Goal: Task Accomplishment & Management: Complete application form

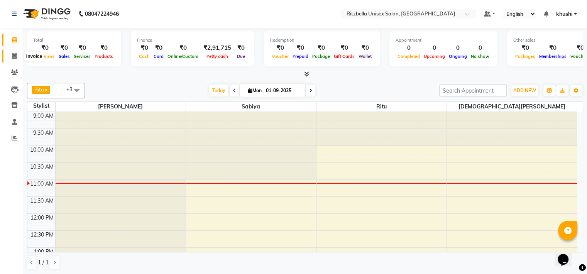
click at [8, 59] on span at bounding box center [15, 56] width 14 height 9
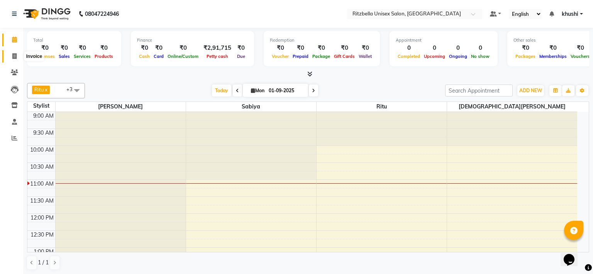
select select "service"
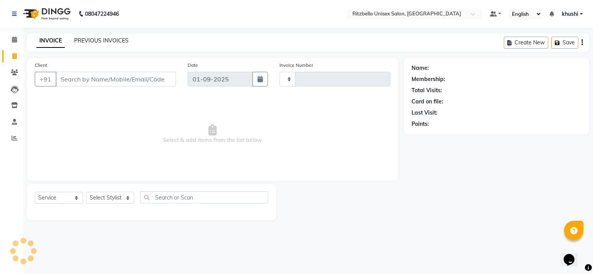
type input "0837"
select select "6870"
click at [106, 41] on link "PREVIOUS INVOICES" at bounding box center [101, 40] width 54 height 7
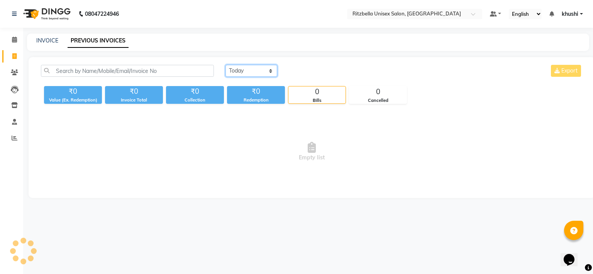
click at [258, 76] on select "[DATE] [DATE] Custom Range" at bounding box center [251, 71] width 52 height 12
select select "[DATE]"
click at [225, 65] on select "[DATE] [DATE] Custom Range" at bounding box center [251, 71] width 52 height 12
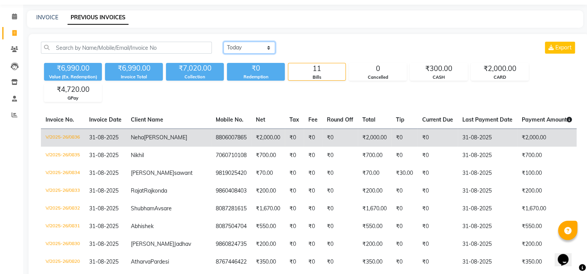
scroll to position [22, 0]
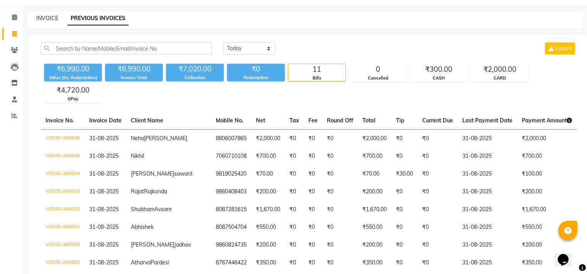
click at [46, 12] on div "INVOICE PREVIOUS INVOICES" at bounding box center [305, 19] width 556 height 17
click at [46, 19] on link "INVOICE" at bounding box center [47, 18] width 22 height 7
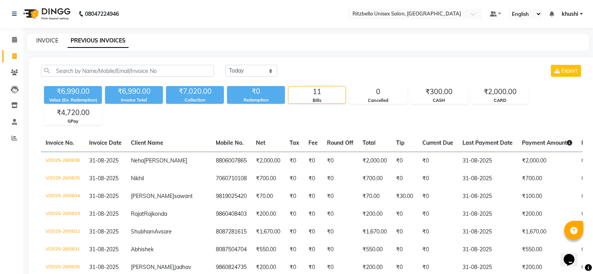
select select "6870"
select select "service"
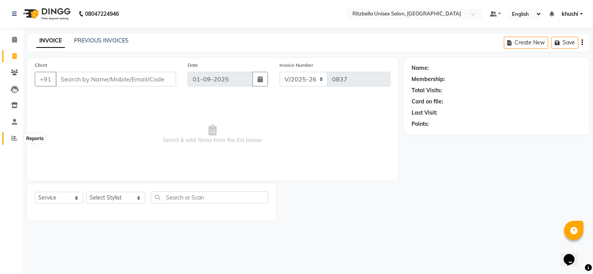
click at [20, 137] on span at bounding box center [15, 138] width 14 height 9
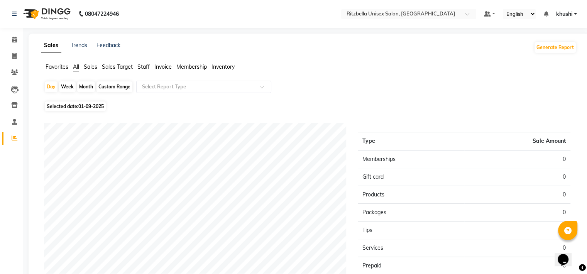
click at [94, 91] on div "Month" at bounding box center [86, 86] width 18 height 11
select select "9"
select select "2025"
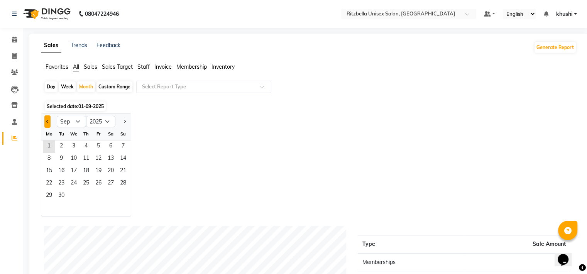
click at [47, 120] on span "Previous month" at bounding box center [47, 121] width 3 height 3
select select "8"
click at [93, 147] on span "1" at bounding box center [98, 147] width 12 height 12
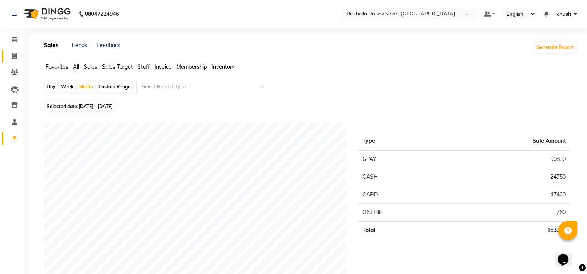
click at [14, 51] on link "Invoice" at bounding box center [11, 56] width 19 height 13
select select "service"
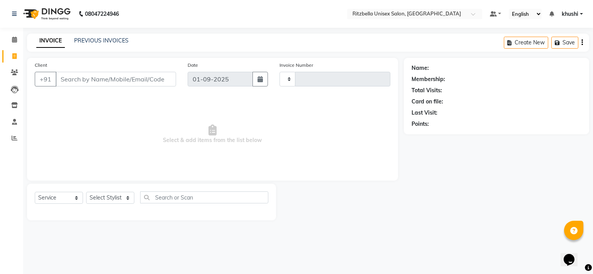
type input "0837"
select select "6870"
click at [15, 101] on span at bounding box center [15, 105] width 14 height 9
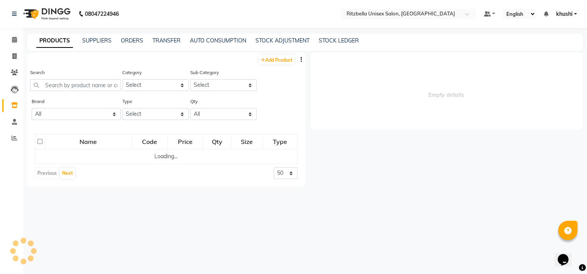
select select
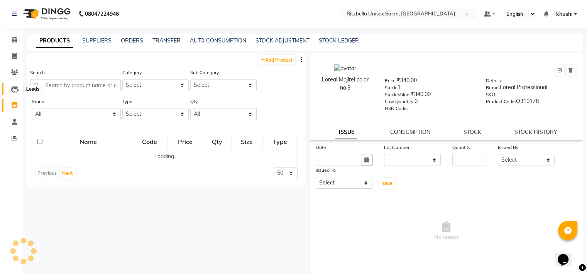
click at [15, 91] on icon at bounding box center [15, 90] width 8 height 8
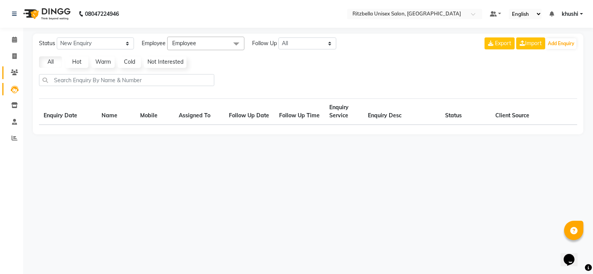
select select "10"
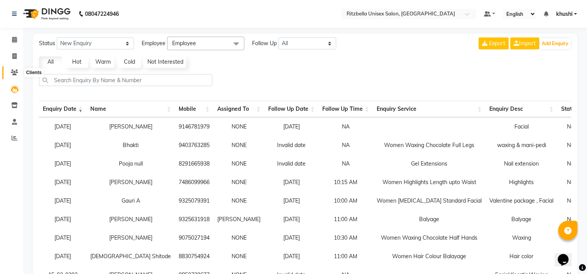
click at [14, 70] on icon at bounding box center [14, 72] width 7 height 6
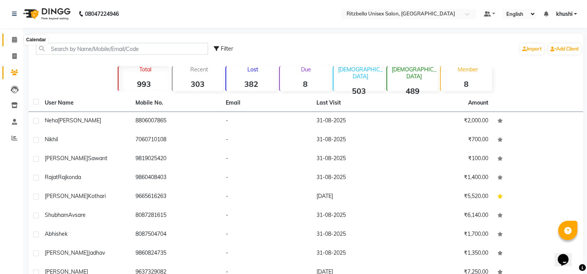
click at [14, 43] on span at bounding box center [15, 40] width 14 height 9
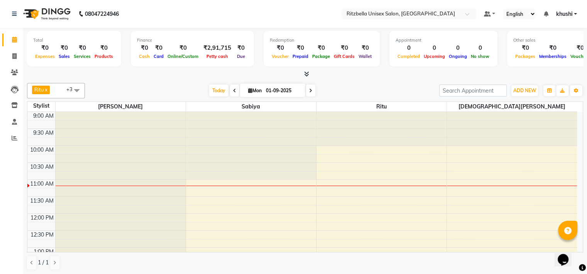
scroll to position [0, 0]
click at [15, 53] on icon at bounding box center [14, 56] width 4 height 6
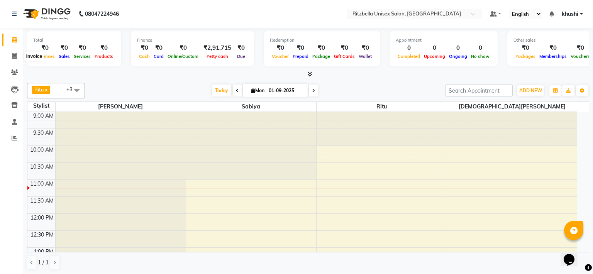
select select "6870"
select select "service"
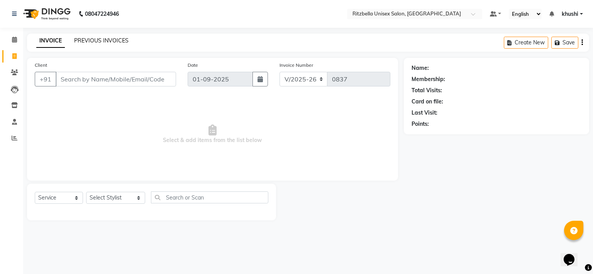
click at [100, 39] on link "PREVIOUS INVOICES" at bounding box center [101, 40] width 54 height 7
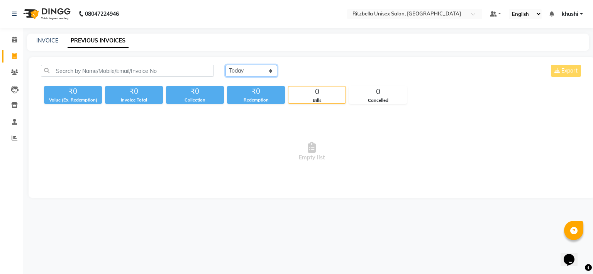
click at [264, 74] on select "[DATE] [DATE] Custom Range" at bounding box center [251, 71] width 52 height 12
select select "[DATE]"
click at [225, 65] on select "[DATE] [DATE] Custom Range" at bounding box center [251, 71] width 52 height 12
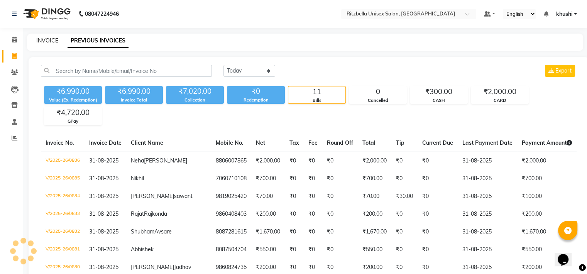
click at [53, 40] on link "INVOICE" at bounding box center [47, 40] width 22 height 7
select select "6870"
select select "service"
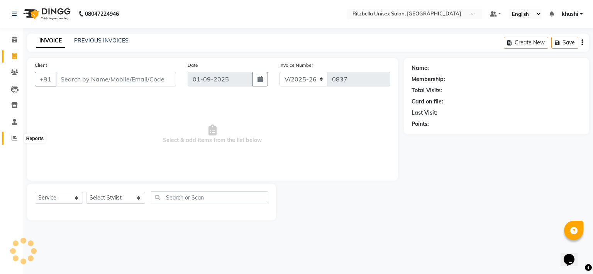
click at [16, 140] on icon at bounding box center [15, 138] width 6 height 6
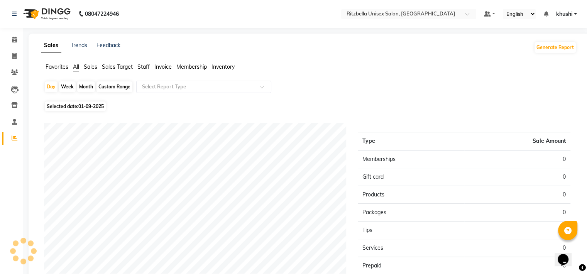
click at [88, 85] on div "Month" at bounding box center [86, 86] width 18 height 11
select select "9"
select select "2025"
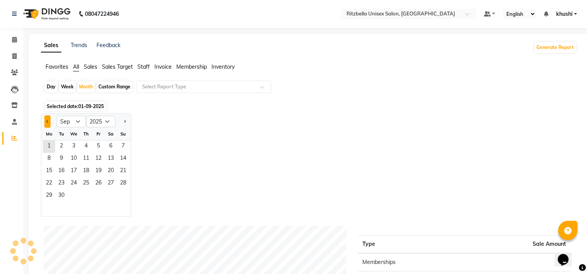
click at [44, 124] on button "Previous month" at bounding box center [47, 121] width 6 height 12
select select "8"
click at [102, 144] on span "1" at bounding box center [98, 147] width 12 height 12
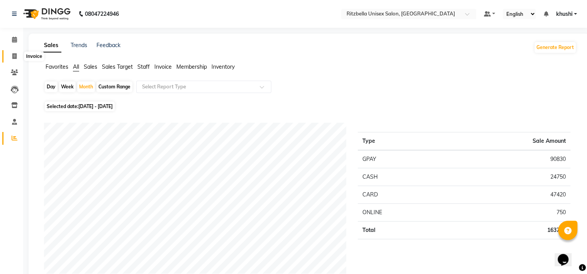
click at [17, 58] on span at bounding box center [15, 56] width 14 height 9
select select "service"
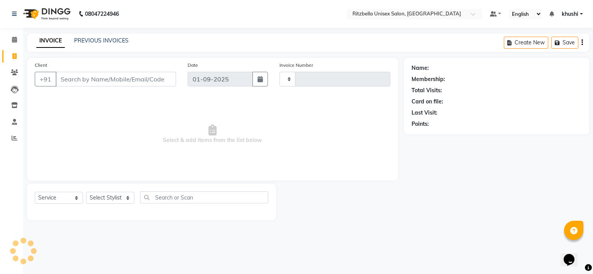
type input "0837"
select select "6870"
click at [15, 110] on span at bounding box center [15, 105] width 14 height 9
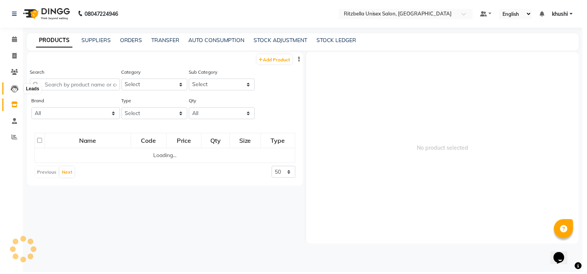
click at [14, 88] on icon at bounding box center [15, 90] width 8 height 8
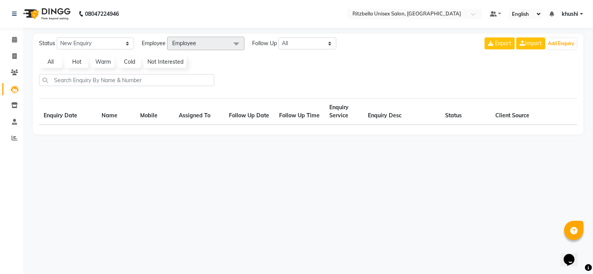
select select "10"
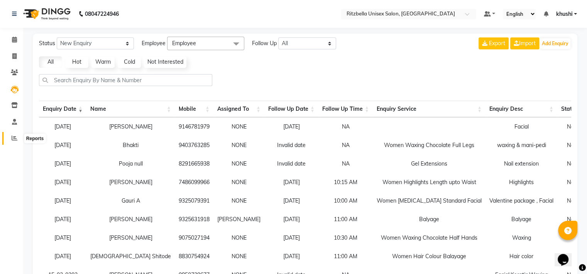
click at [17, 137] on icon at bounding box center [15, 138] width 6 height 6
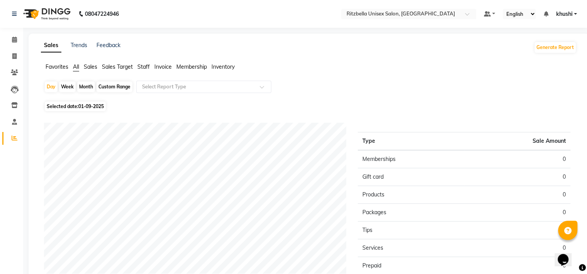
click at [88, 85] on div "Month" at bounding box center [86, 86] width 18 height 11
select select "9"
select select "2025"
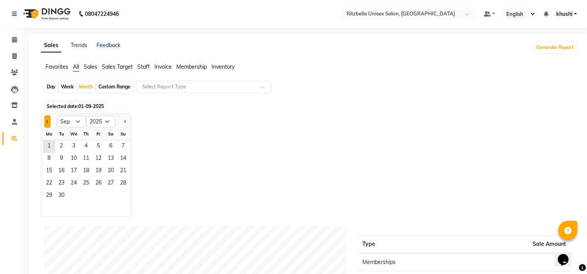
click at [47, 126] on button "Previous month" at bounding box center [47, 121] width 6 height 12
click at [47, 124] on button "Previous month" at bounding box center [47, 121] width 6 height 12
select select "7"
click at [61, 148] on span "1" at bounding box center [61, 147] width 12 height 12
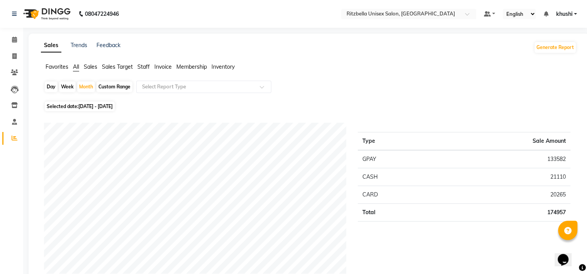
click at [9, 49] on li "Invoice" at bounding box center [11, 56] width 23 height 17
click at [14, 54] on icon at bounding box center [14, 56] width 4 height 6
select select "service"
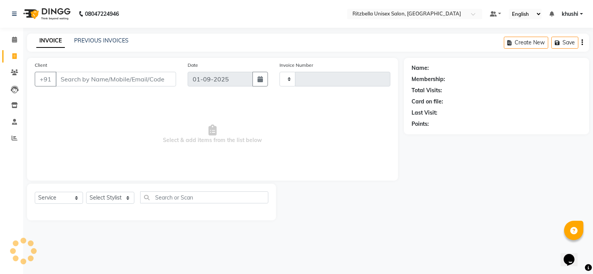
type input "0837"
select select "6870"
click at [91, 41] on link "PREVIOUS INVOICES" at bounding box center [101, 40] width 54 height 7
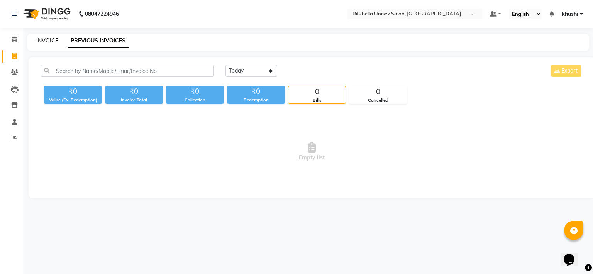
click at [51, 41] on link "INVOICE" at bounding box center [47, 40] width 22 height 7
select select "service"
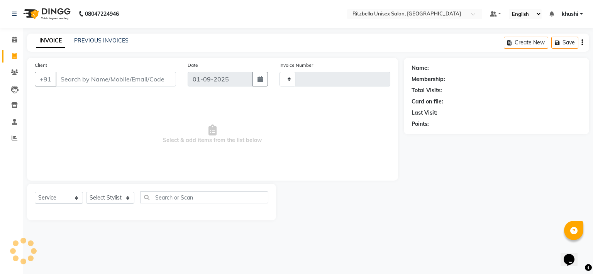
type input "0837"
select select "6870"
click at [12, 107] on icon at bounding box center [14, 105] width 7 height 6
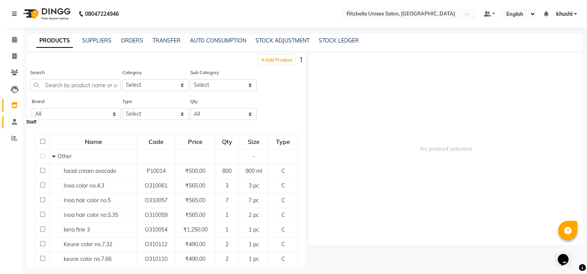
click at [15, 121] on icon at bounding box center [14, 122] width 5 height 6
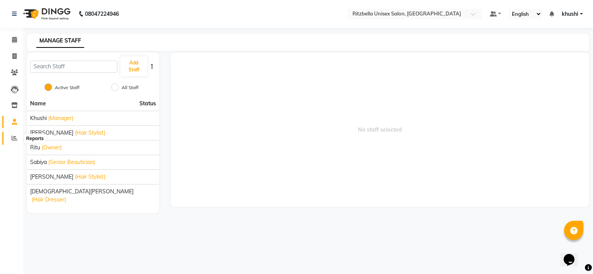
click at [16, 139] on icon at bounding box center [15, 138] width 6 height 6
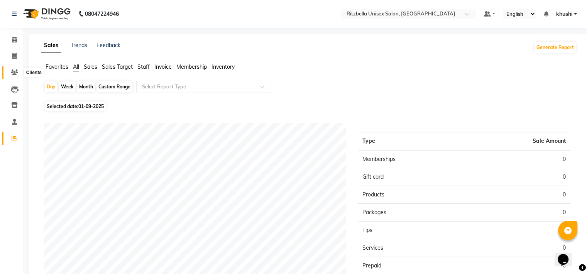
click at [11, 73] on icon at bounding box center [14, 72] width 7 height 6
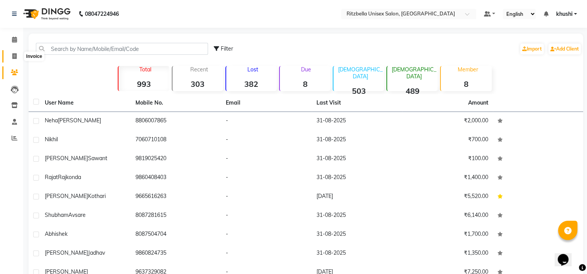
click at [15, 56] on icon at bounding box center [14, 56] width 4 height 6
select select "6870"
select select "service"
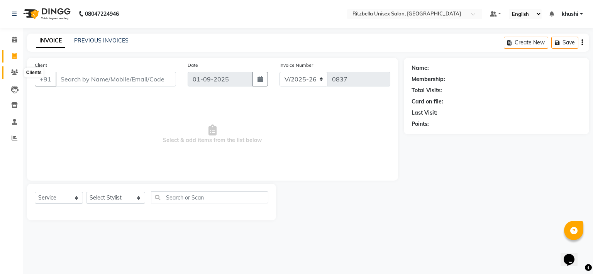
click at [15, 75] on icon at bounding box center [14, 72] width 7 height 6
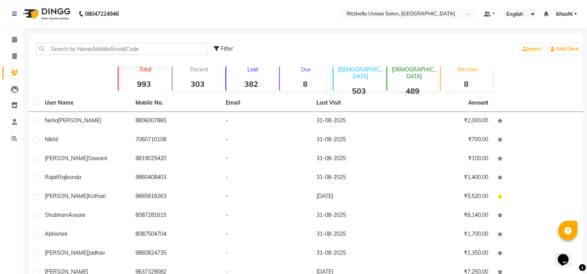
click at [307, 82] on strong "8" at bounding box center [305, 84] width 51 height 10
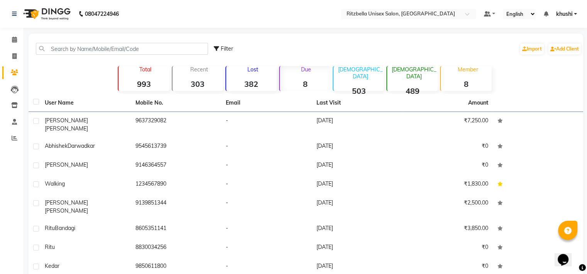
click at [361, 70] on p "[DEMOGRAPHIC_DATA]" at bounding box center [360, 73] width 47 height 14
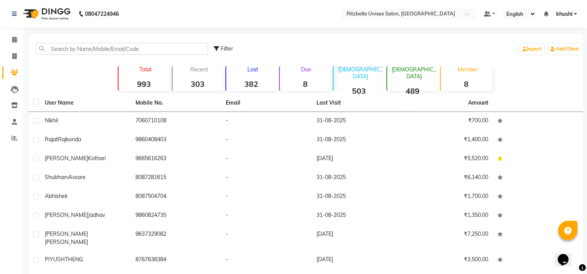
click at [415, 73] on p "[DEMOGRAPHIC_DATA]" at bounding box center [413, 73] width 47 height 14
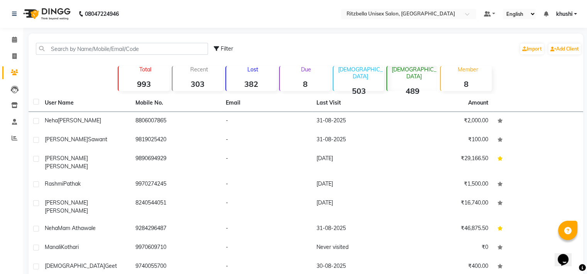
click at [474, 86] on strong "8" at bounding box center [466, 84] width 51 height 10
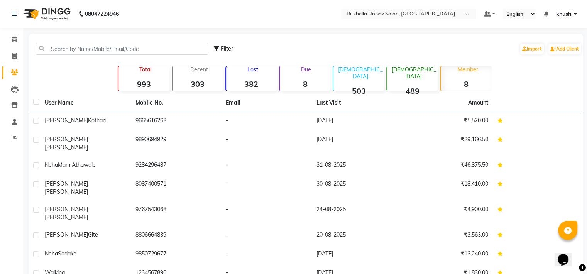
click at [264, 74] on div "Lost 382" at bounding box center [250, 78] width 51 height 25
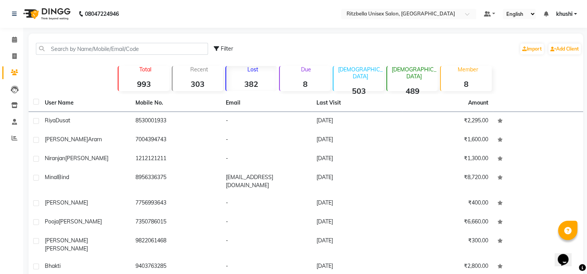
click at [263, 90] on div "Lost 382" at bounding box center [250, 78] width 51 height 25
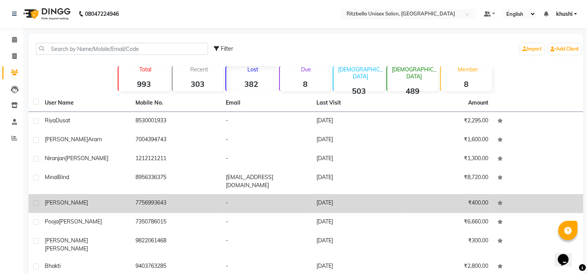
scroll to position [60, 0]
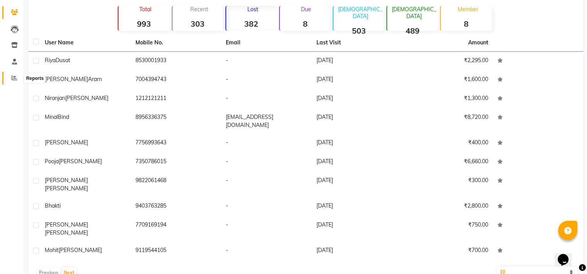
click at [16, 81] on span at bounding box center [15, 78] width 14 height 9
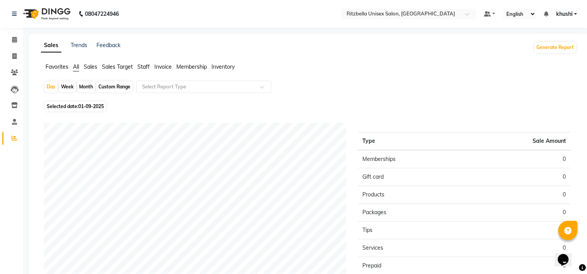
click at [85, 83] on div "Month" at bounding box center [86, 86] width 18 height 11
select select "9"
select select "2025"
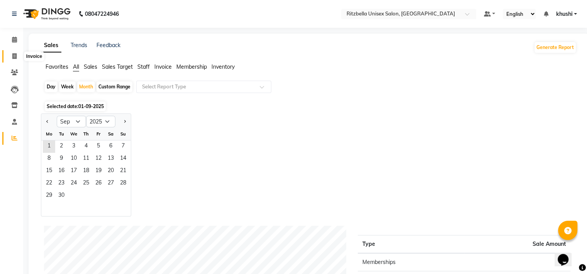
click at [13, 57] on icon at bounding box center [14, 56] width 4 height 6
select select "service"
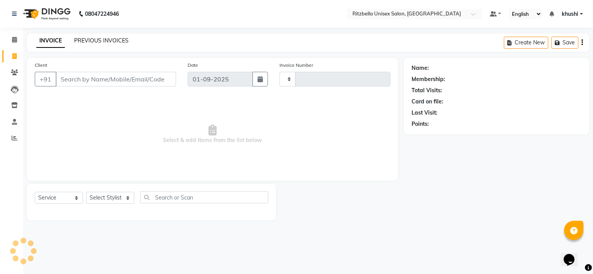
type input "0837"
select select "6870"
click at [96, 42] on link "PREVIOUS INVOICES" at bounding box center [101, 40] width 54 height 7
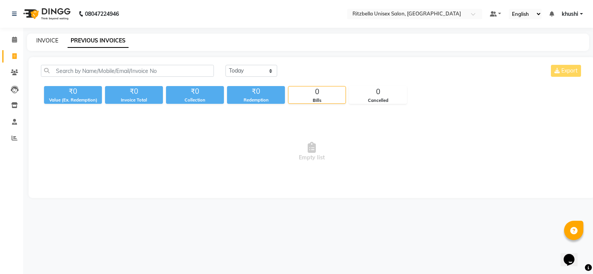
click at [54, 39] on link "INVOICE" at bounding box center [47, 40] width 22 height 7
select select "service"
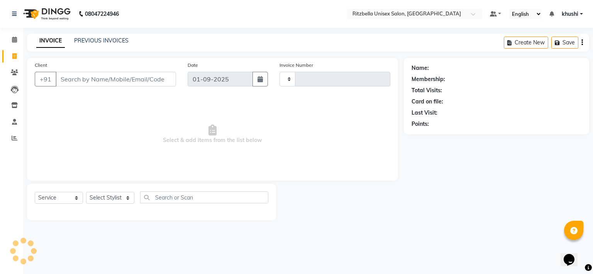
type input "0837"
select select "6870"
click at [119, 40] on link "PREVIOUS INVOICES" at bounding box center [101, 40] width 54 height 7
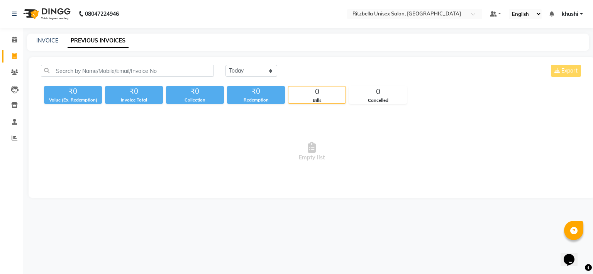
click at [51, 44] on div "INVOICE" at bounding box center [47, 41] width 22 height 8
click at [54, 39] on link "INVOICE" at bounding box center [47, 40] width 22 height 7
select select "6870"
select select "service"
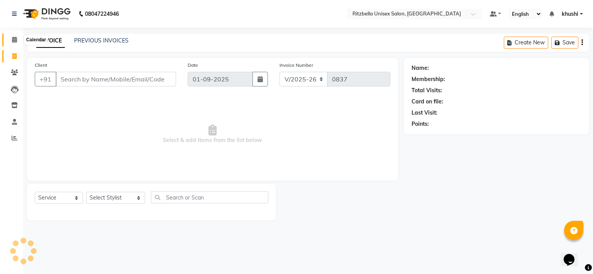
click at [14, 41] on icon at bounding box center [14, 40] width 5 height 6
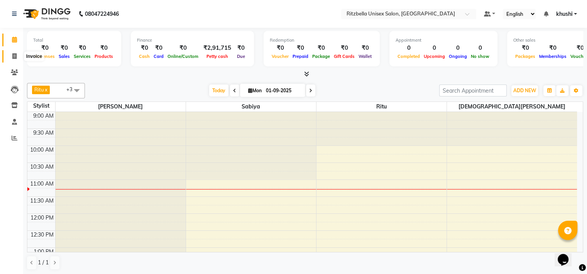
click at [16, 54] on icon at bounding box center [14, 56] width 4 height 6
select select "service"
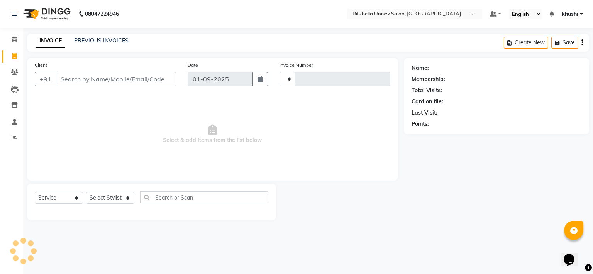
type input "0837"
select select "6870"
click at [80, 37] on link "PREVIOUS INVOICES" at bounding box center [101, 40] width 54 height 7
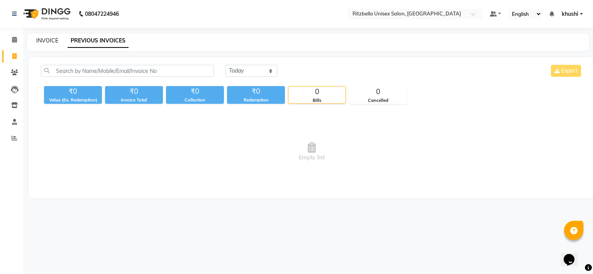
click at [42, 39] on link "INVOICE" at bounding box center [47, 40] width 22 height 7
select select "6870"
select select "service"
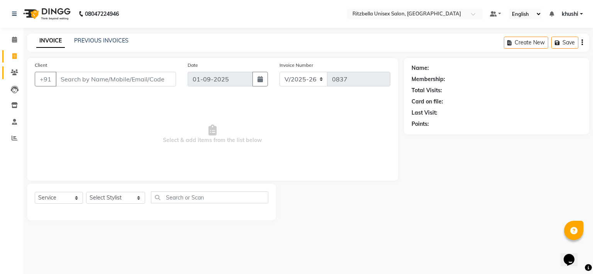
click at [14, 68] on link "Clients" at bounding box center [11, 72] width 19 height 13
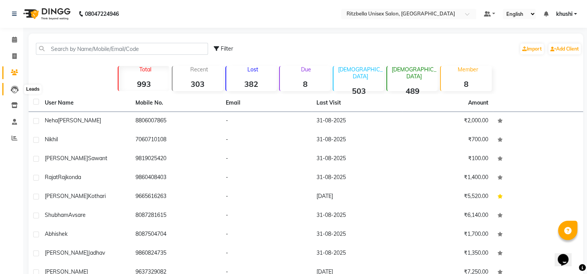
click at [11, 86] on icon at bounding box center [15, 90] width 8 height 8
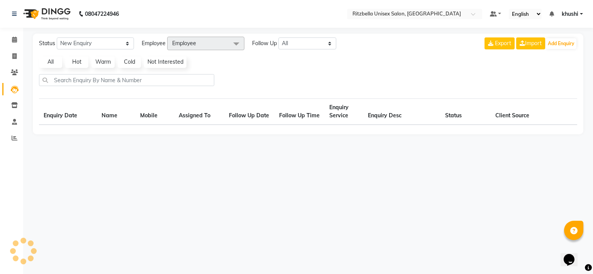
select select "10"
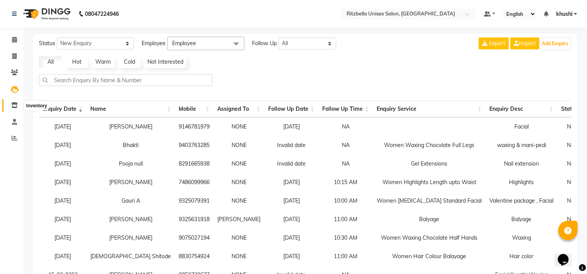
click at [14, 102] on span at bounding box center [15, 105] width 14 height 9
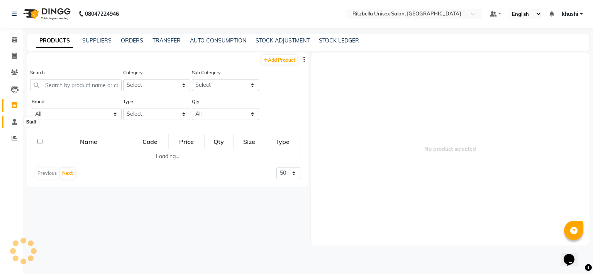
click at [14, 119] on icon at bounding box center [14, 122] width 5 height 6
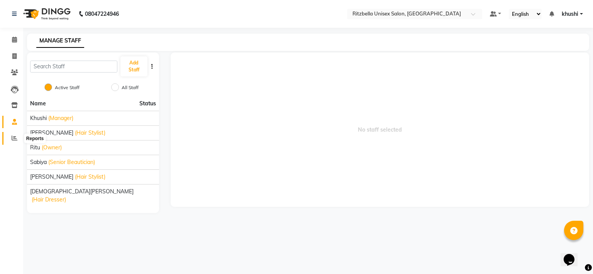
click at [16, 137] on icon at bounding box center [15, 138] width 6 height 6
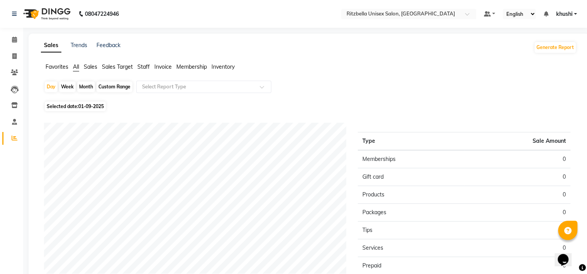
click at [85, 84] on div "Month" at bounding box center [86, 86] width 18 height 11
select select "9"
select select "2025"
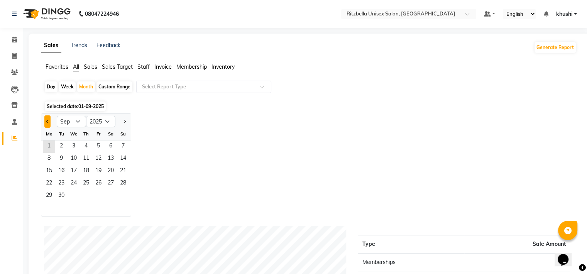
click at [49, 123] on button "Previous month" at bounding box center [47, 121] width 6 height 12
select select "8"
click at [104, 147] on span "1" at bounding box center [98, 147] width 12 height 12
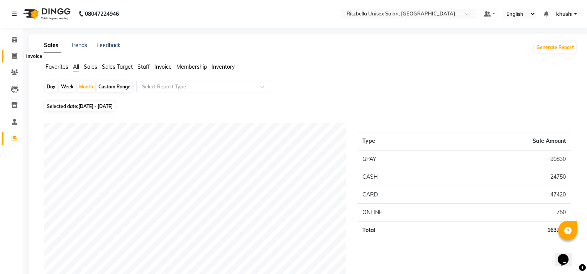
click at [11, 54] on span at bounding box center [15, 56] width 14 height 9
select select "6870"
select select "service"
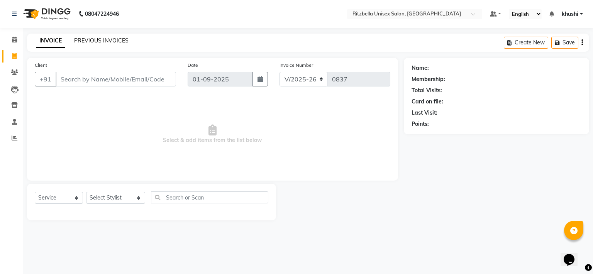
click at [108, 39] on link "PREVIOUS INVOICES" at bounding box center [101, 40] width 54 height 7
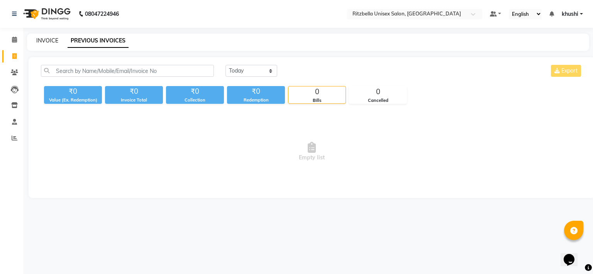
click at [49, 39] on link "INVOICE" at bounding box center [47, 40] width 22 height 7
select select "6870"
select select "service"
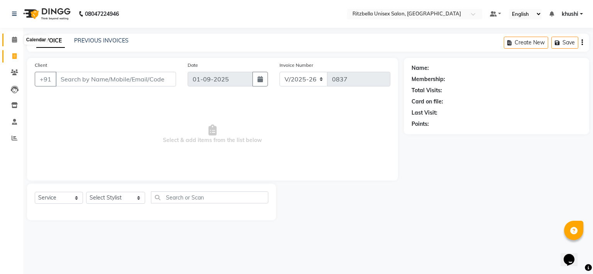
click at [15, 37] on icon at bounding box center [14, 40] width 5 height 6
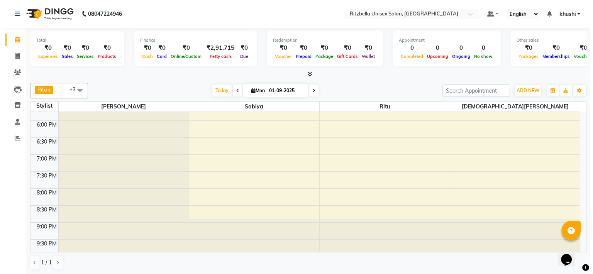
scroll to position [0, 0]
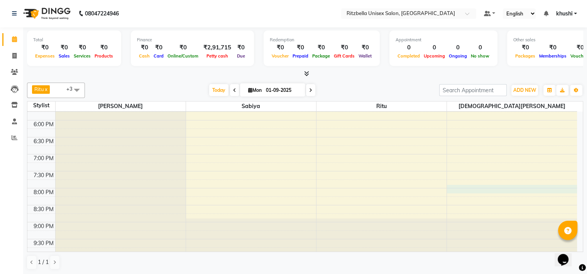
click at [462, 189] on div "9:00 AM 9:30 AM 10:00 AM 10:30 AM 11:00 AM 11:30 AM 12:00 PM 12:30 PM 1:00 PM 1…" at bounding box center [302, 35] width 550 height 441
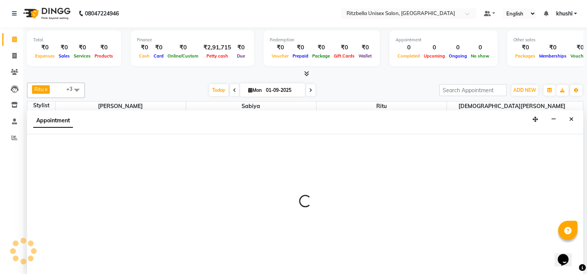
select select "89403"
select select "tentative"
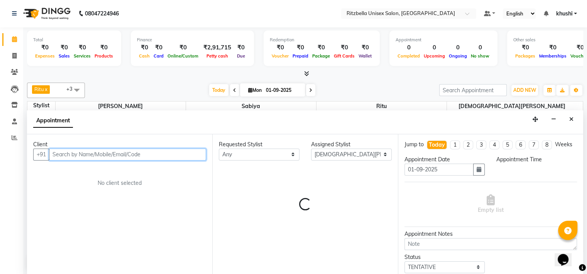
select select "1200"
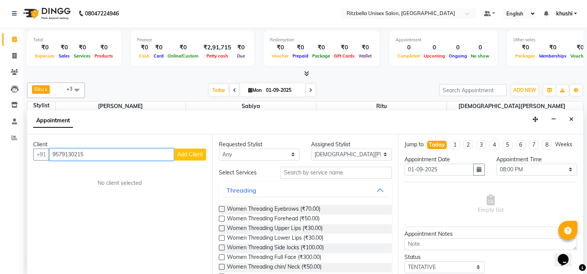
type input "9579130215"
click at [198, 152] on span "Add Client" at bounding box center [190, 154] width 26 height 7
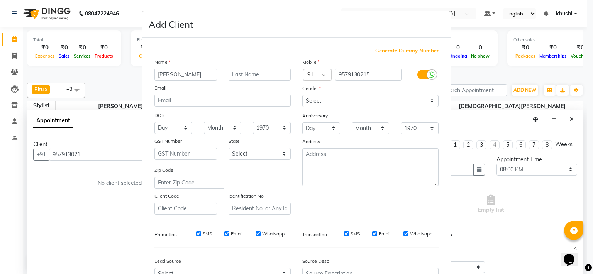
type input "[PERSON_NAME]"
click at [252, 72] on input "text" at bounding box center [260, 75] width 63 height 12
type input "[PERSON_NAME]"
click at [371, 102] on select "Select [DEMOGRAPHIC_DATA] [DEMOGRAPHIC_DATA] Other Prefer Not To Say" at bounding box center [370, 101] width 136 height 12
select select "[DEMOGRAPHIC_DATA]"
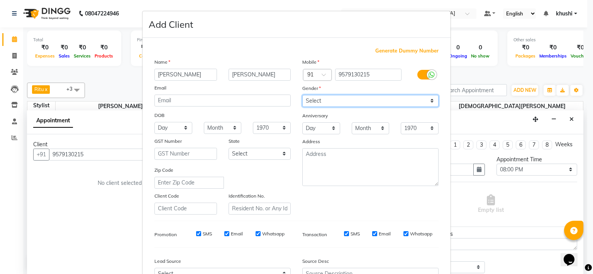
click at [302, 95] on select "Select [DEMOGRAPHIC_DATA] [DEMOGRAPHIC_DATA] Other Prefer Not To Say" at bounding box center [370, 101] width 136 height 12
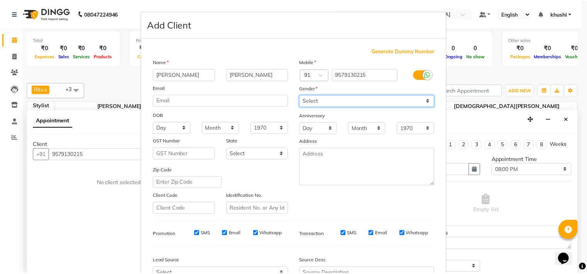
scroll to position [86, 0]
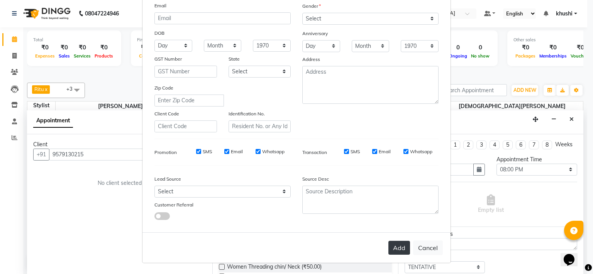
click at [401, 247] on button "Add" at bounding box center [399, 248] width 22 height 14
select select
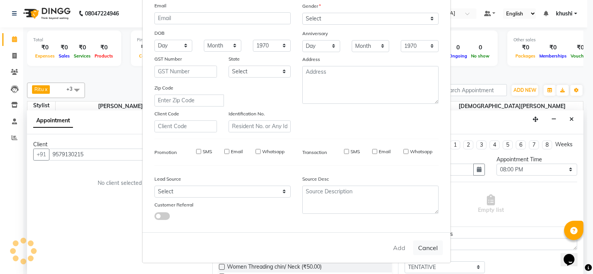
select select
checkbox input "false"
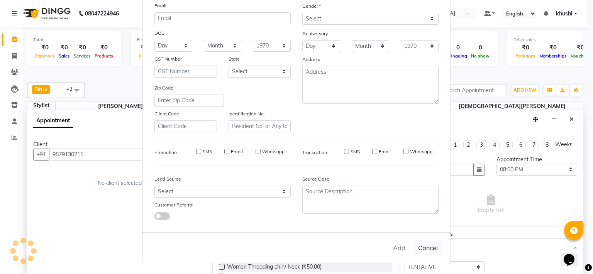
checkbox input "false"
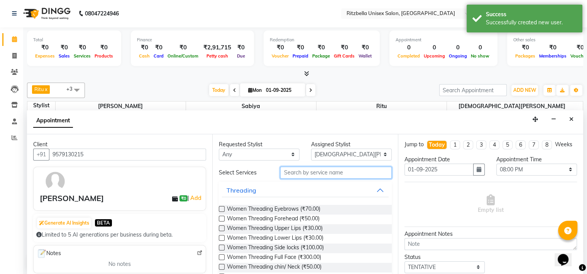
click at [309, 173] on input "text" at bounding box center [335, 173] width 111 height 12
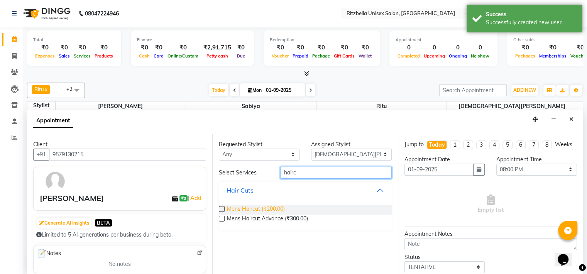
type input "hairc"
click at [276, 206] on span "Mens Haircut (₹200.00)" at bounding box center [256, 210] width 58 height 10
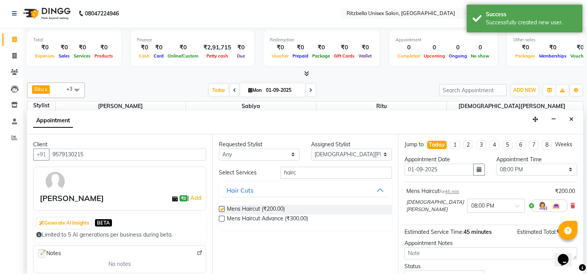
checkbox input "false"
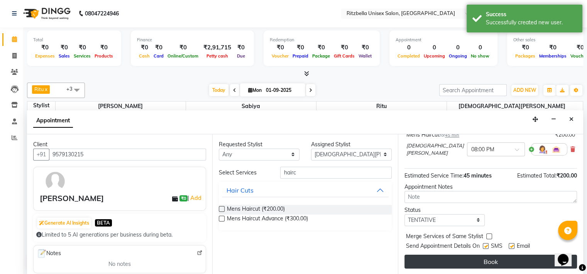
click at [514, 261] on button "Book" at bounding box center [491, 262] width 173 height 14
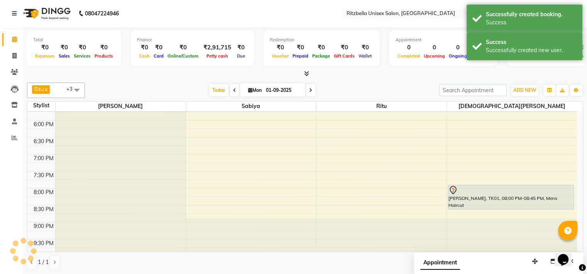
scroll to position [0, 0]
